Goal: Information Seeking & Learning: Learn about a topic

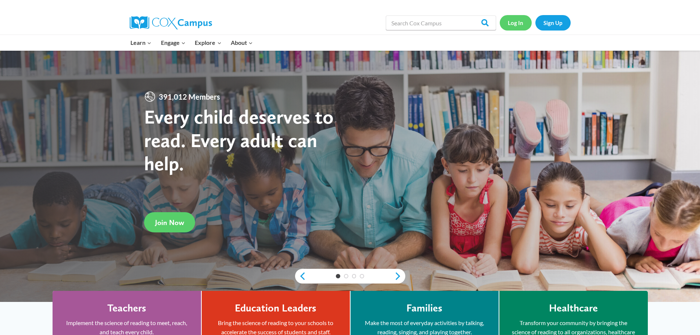
click at [515, 22] on link "Log In" at bounding box center [516, 22] width 32 height 15
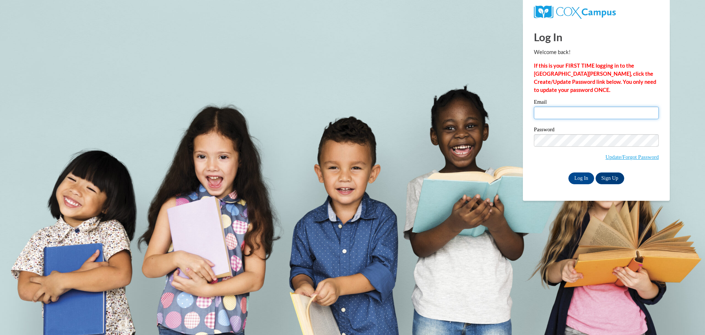
click at [553, 112] on input "Email" at bounding box center [596, 113] width 125 height 12
type input "tamarabenjamin87@yahoo.com"
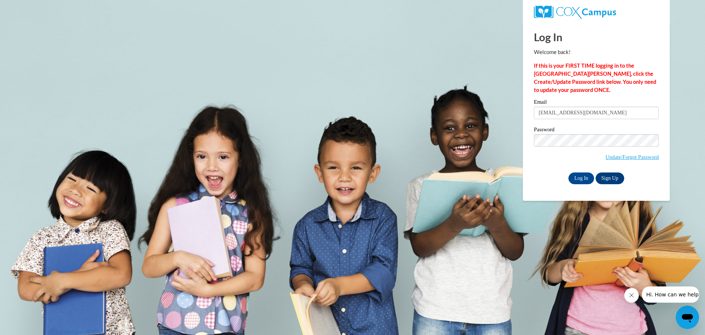
click at [689, 181] on body "Log In Welcome back! If this is your FIRST TIME logging in to the NEW Cox Campu…" at bounding box center [352, 167] width 705 height 335
click at [582, 179] on input "Log In" at bounding box center [582, 178] width 26 height 12
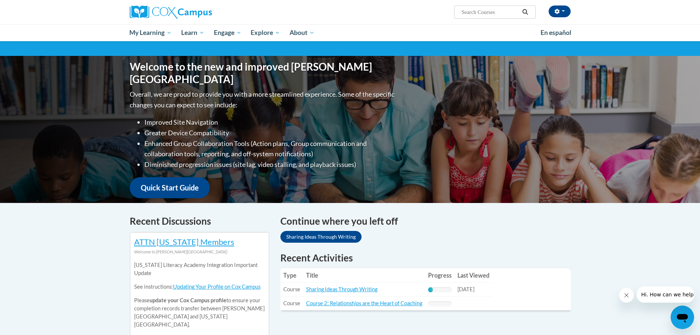
scroll to position [110, 0]
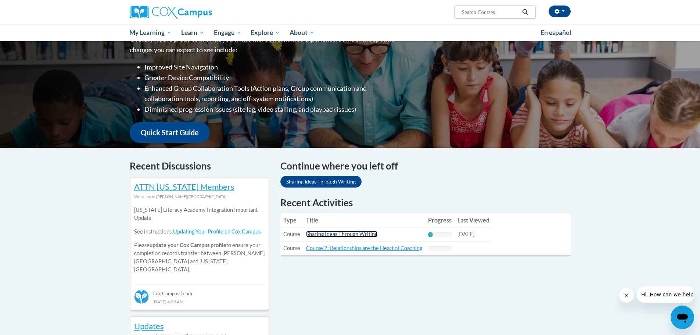
click at [316, 235] on link "Sharing Ideas Through Writing" at bounding box center [341, 234] width 71 height 6
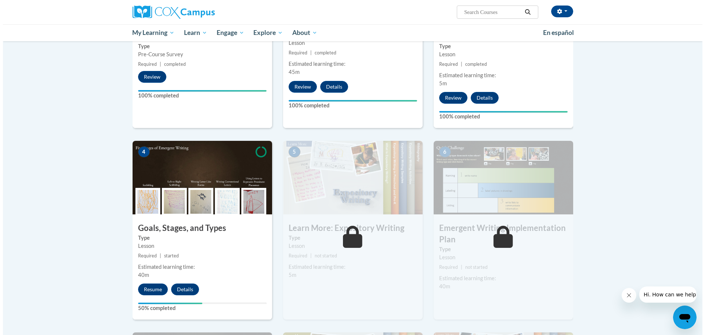
scroll to position [331, 0]
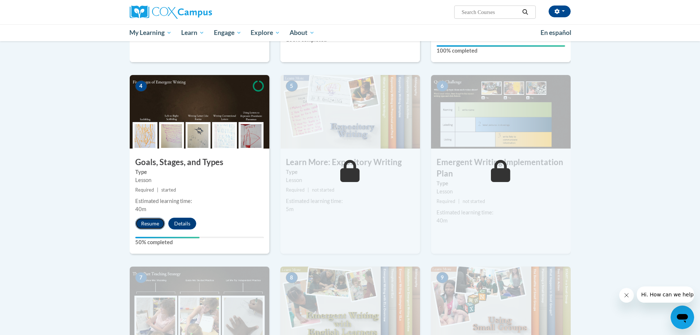
click at [150, 217] on button "Resume" at bounding box center [150, 223] width 30 height 12
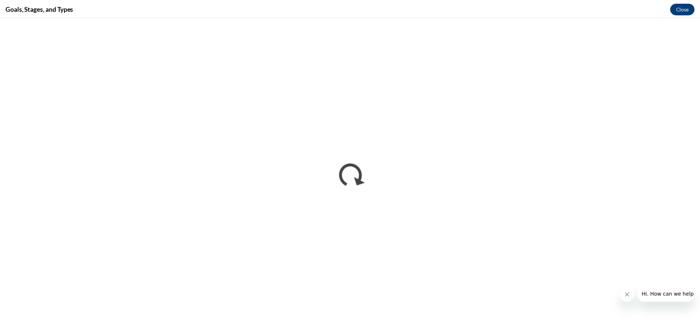
scroll to position [0, 0]
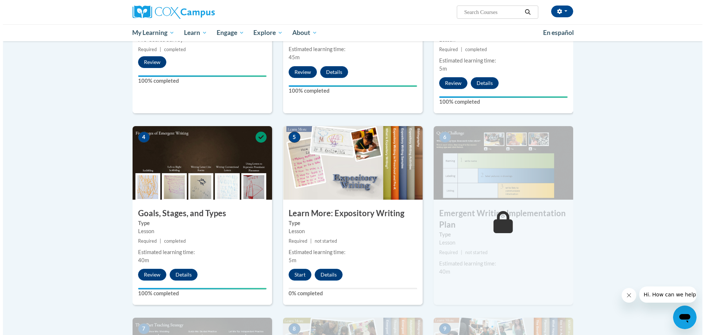
scroll to position [294, 0]
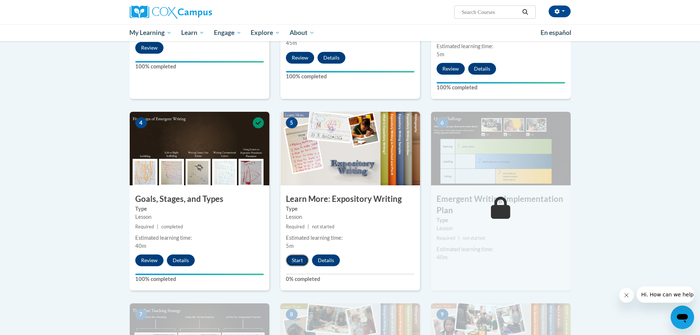
click at [299, 254] on button "Start" at bounding box center [297, 260] width 23 height 12
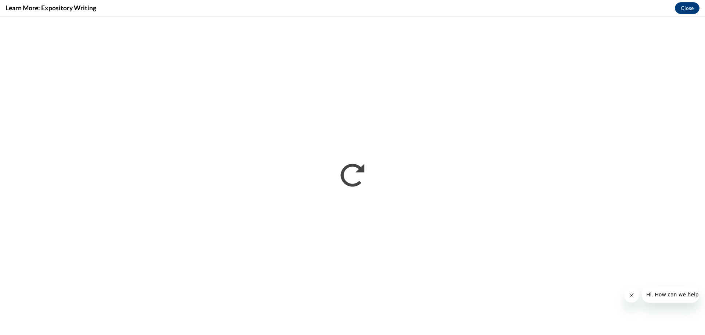
scroll to position [0, 0]
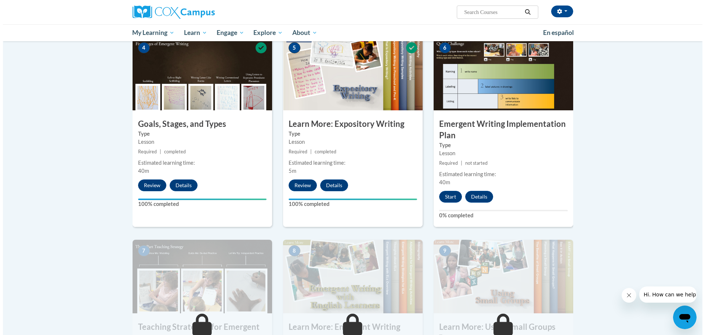
scroll to position [367, 0]
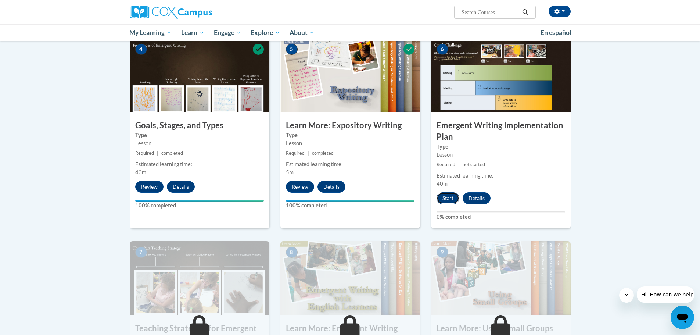
click at [453, 192] on button "Start" at bounding box center [447, 198] width 23 height 12
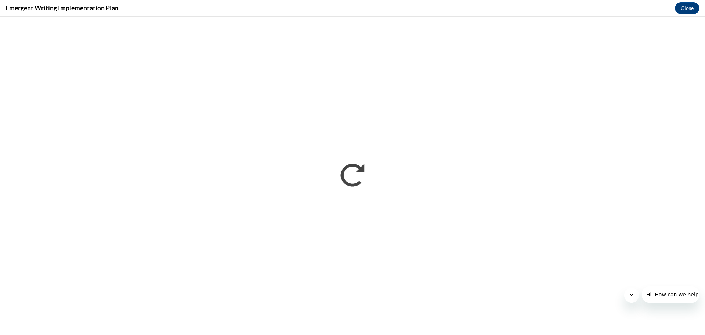
scroll to position [0, 0]
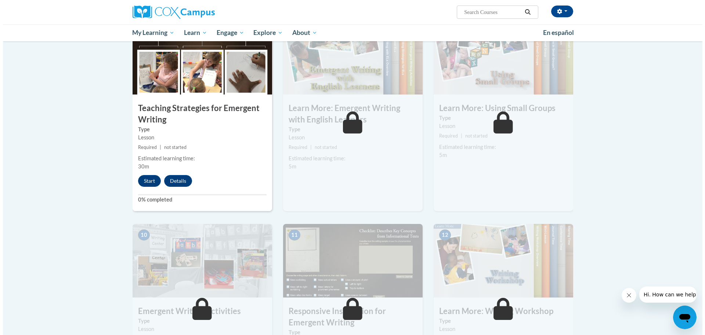
scroll to position [588, 0]
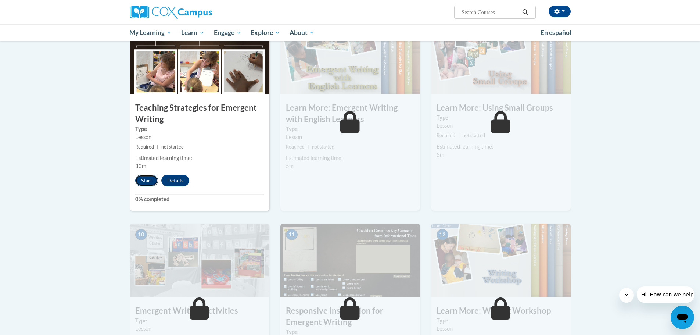
click at [146, 174] on button "Start" at bounding box center [146, 180] width 23 height 12
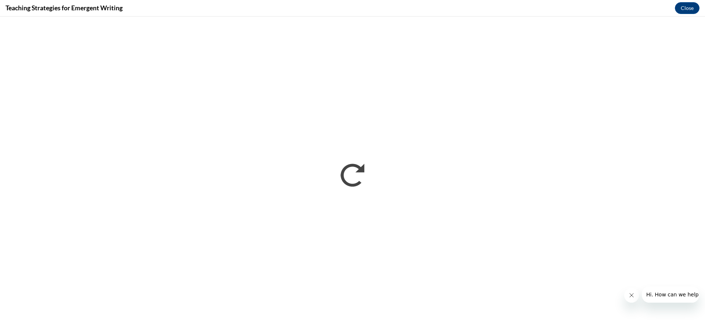
scroll to position [0, 0]
